Goal: Find specific page/section: Find specific page/section

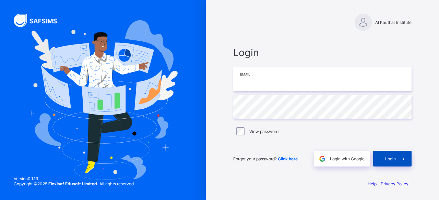
type input "**********"
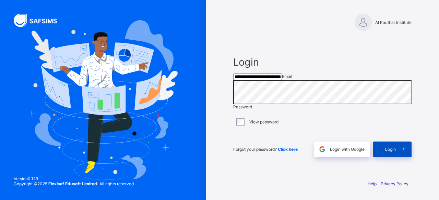
click at [399, 153] on icon at bounding box center [402, 149] width 7 height 7
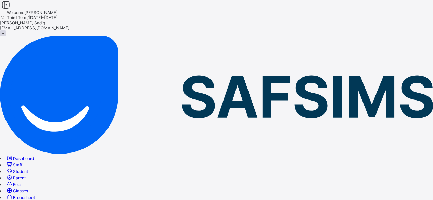
click at [28, 189] on span "Classes" at bounding box center [20, 191] width 15 height 5
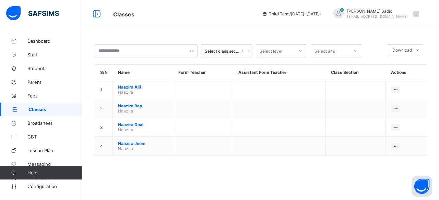
click at [236, 20] on div "Classes Third Term / 2024-2025 Abubakar Sadiq abubakar.sadiq@flexisaf.com" at bounding box center [219, 13] width 439 height 27
